Goal: Transaction & Acquisition: Purchase product/service

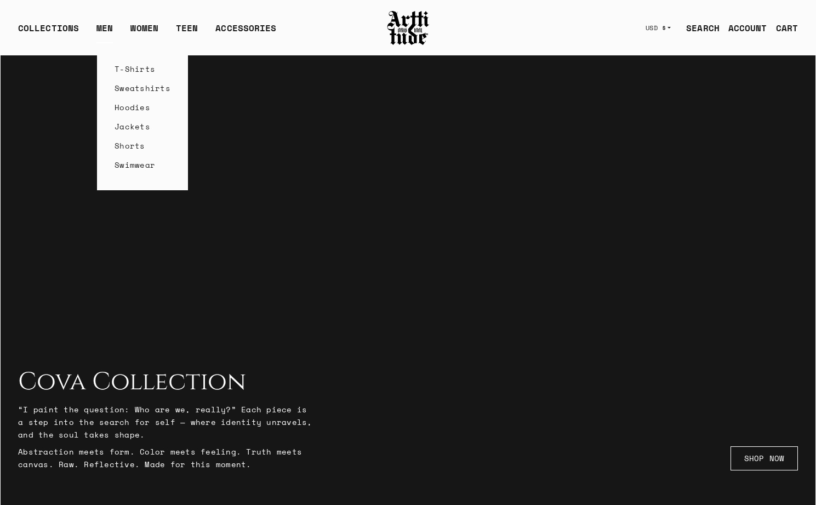
click at [125, 107] on link "Hoodies" at bounding box center [142, 107] width 56 height 19
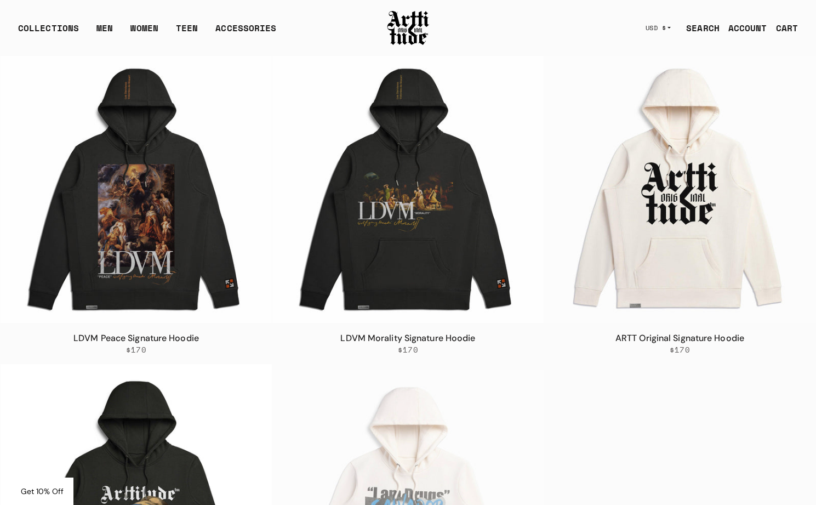
scroll to position [1356, 0]
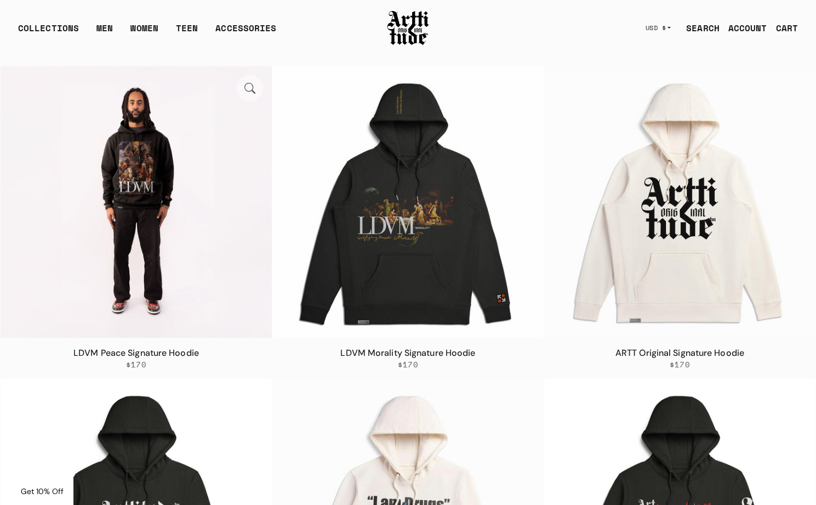
click at [220, 280] on img at bounding box center [136, 201] width 271 height 271
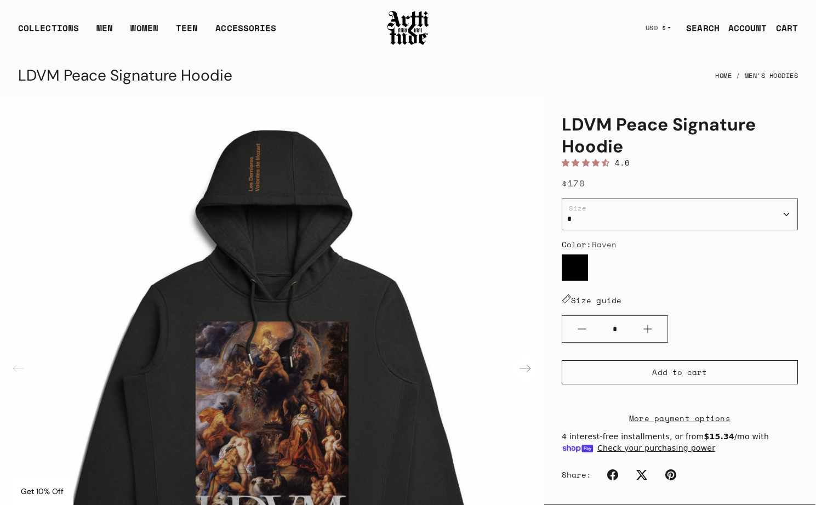
click at [526, 370] on div "Next slide" at bounding box center [525, 368] width 26 height 26
